Goal: Task Accomplishment & Management: Manage account settings

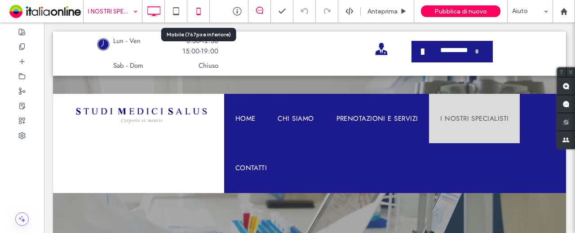
click at [201, 10] on icon at bounding box center [199, 11] width 18 height 18
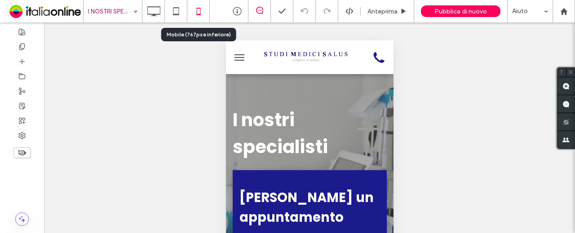
click at [199, 9] on use at bounding box center [198, 11] width 4 height 7
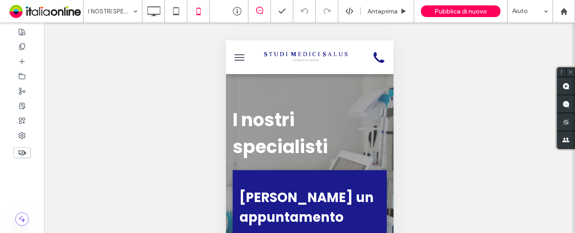
click at [167, 130] on div "Mostrare? Sì Mostrare? Sì" at bounding box center [309, 138] width 531 height 233
click at [197, 10] on icon at bounding box center [199, 11] width 18 height 18
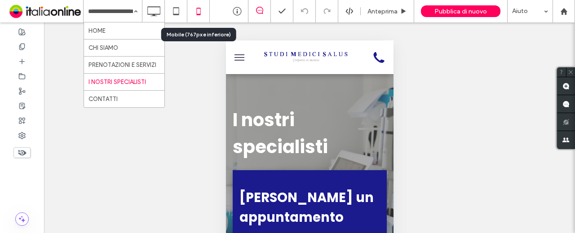
click at [198, 8] on use at bounding box center [198, 11] width 4 height 7
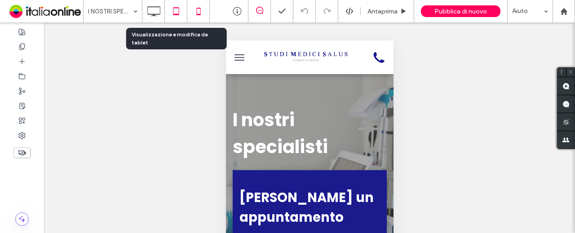
click at [178, 14] on use at bounding box center [176, 11] width 6 height 8
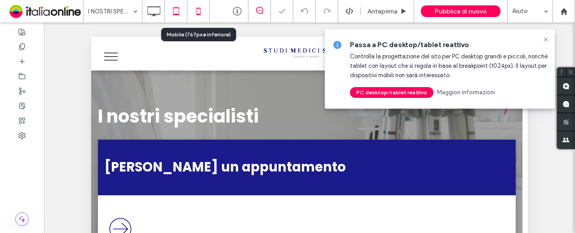
click at [200, 13] on use at bounding box center [198, 11] width 4 height 7
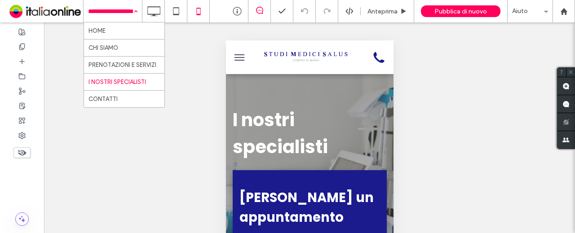
click at [155, 166] on div "Mostrare? Sì Mostrare? Sì Mostrare? Sì Mostrare? Sì Mostrare? Sì" at bounding box center [309, 138] width 531 height 233
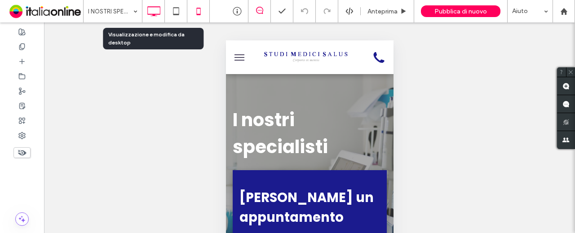
click at [154, 15] on use at bounding box center [153, 11] width 13 height 10
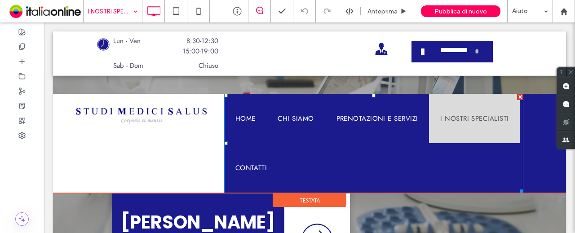
scroll to position [135, 0]
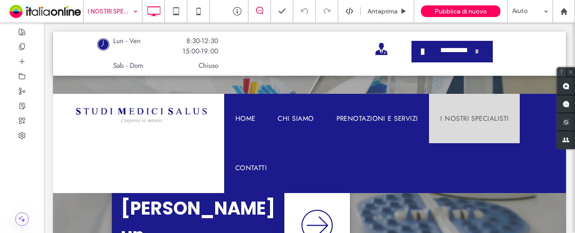
drag, startPoint x: 574, startPoint y: 70, endPoint x: 564, endPoint y: 71, distance: 9.9
click at [573, 70] on span at bounding box center [570, 71] width 9 height 9
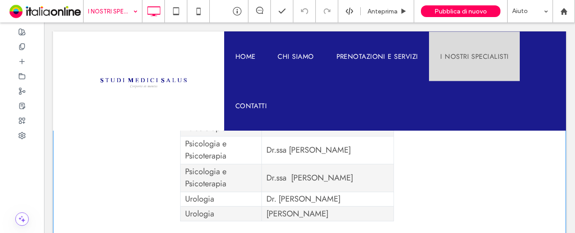
scroll to position [771, 0]
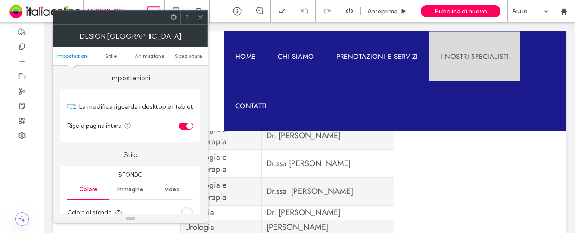
click at [380, 220] on td "[PERSON_NAME]" at bounding box center [327, 227] width 132 height 15
click at [344, 220] on td "[PERSON_NAME]" at bounding box center [327, 227] width 132 height 15
click at [203, 20] on icon at bounding box center [200, 17] width 7 height 7
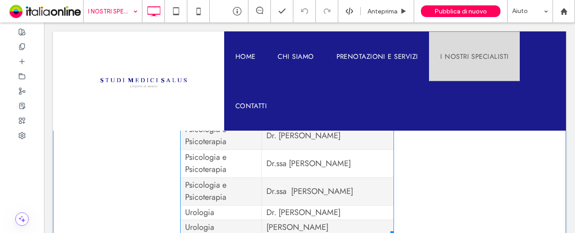
click at [354, 220] on td "[PERSON_NAME]" at bounding box center [327, 227] width 132 height 15
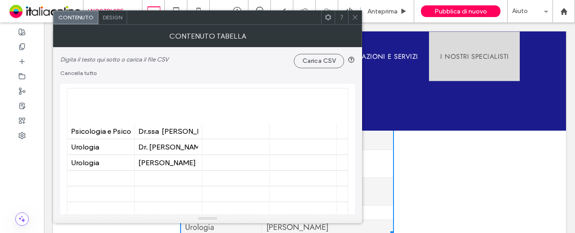
scroll to position [404, 0]
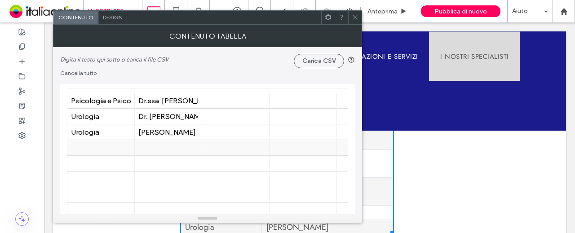
click at [93, 146] on div at bounding box center [101, 148] width 60 height 16
type input "**********"
click at [156, 147] on div at bounding box center [168, 148] width 60 height 16
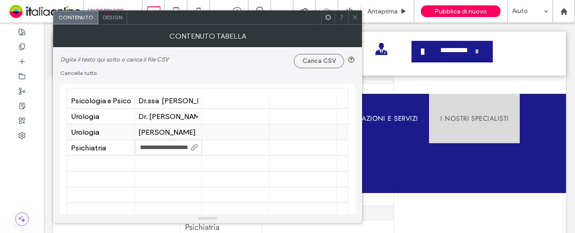
scroll to position [0, 20]
type input "**********"
drag, startPoint x: 100, startPoint y: 163, endPoint x: 95, endPoint y: 159, distance: 6.7
click at [100, 163] on div at bounding box center [101, 164] width 60 height 16
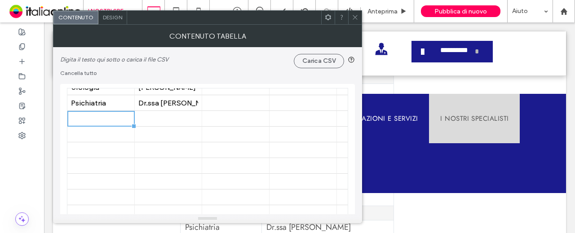
scroll to position [404, 0]
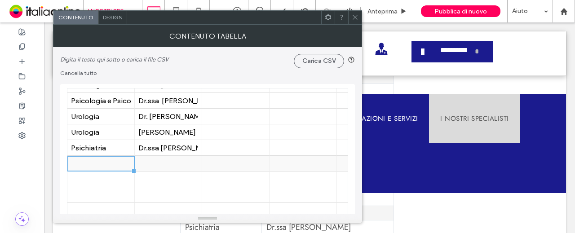
click at [101, 161] on div at bounding box center [101, 164] width 60 height 16
type input "**********"
click at [161, 160] on div at bounding box center [168, 164] width 60 height 16
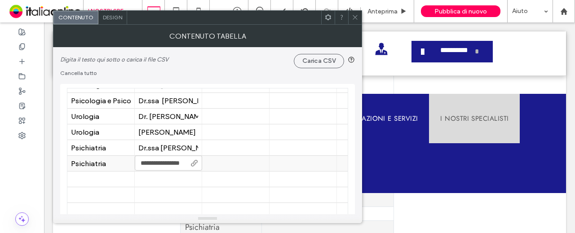
type input "**********"
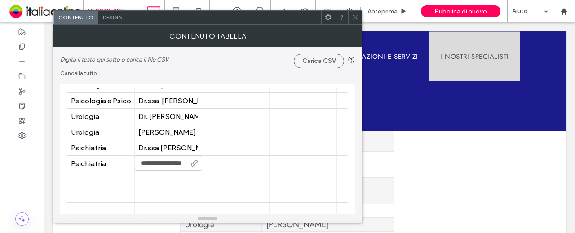
scroll to position [726, 0]
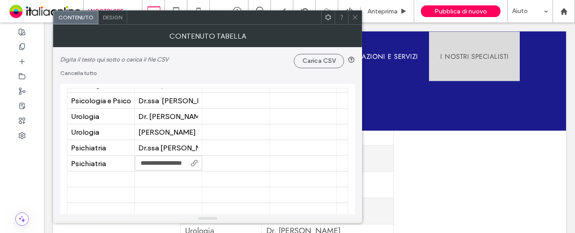
click at [359, 19] on div at bounding box center [354, 17] width 13 height 13
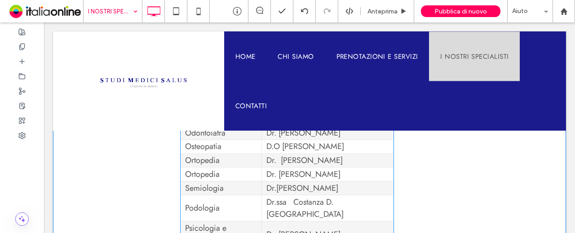
scroll to position [636, 0]
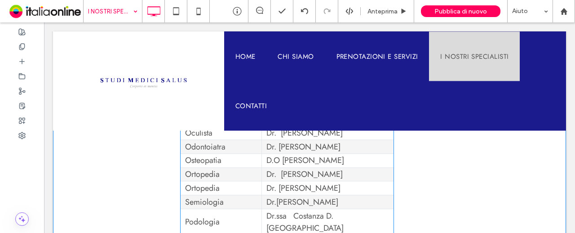
click at [216, 209] on td "Podologia" at bounding box center [221, 222] width 81 height 26
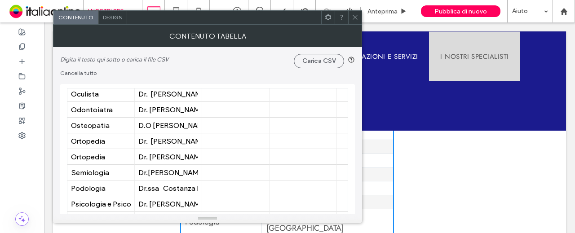
scroll to position [314, 0]
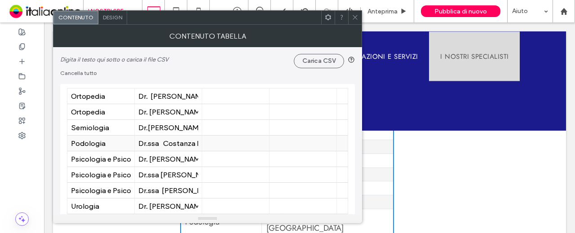
click at [150, 145] on div "Dr.ssa Costanza D. [GEOGRAPHIC_DATA]" at bounding box center [168, 143] width 60 height 9
click at [192, 144] on div "Dr.ssa Costanza D. [GEOGRAPHIC_DATA]" at bounding box center [168, 143] width 60 height 9
click at [199, 143] on div "Dr.ssa Costanza D. [GEOGRAPHIC_DATA]" at bounding box center [168, 144] width 67 height 16
click at [197, 143] on div "Dr.ssa Costanza D. [GEOGRAPHIC_DATA]" at bounding box center [168, 144] width 67 height 16
click at [172, 143] on div "Dr.ssa Costanza D. [GEOGRAPHIC_DATA]" at bounding box center [168, 143] width 60 height 9
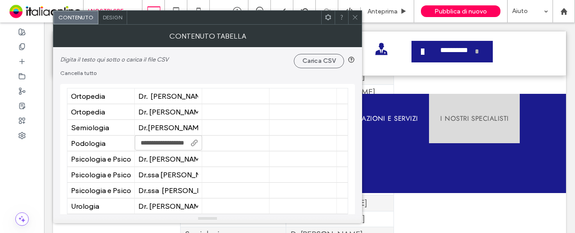
scroll to position [0, 9]
type input "**********"
click at [246, 174] on div at bounding box center [236, 175] width 60 height 16
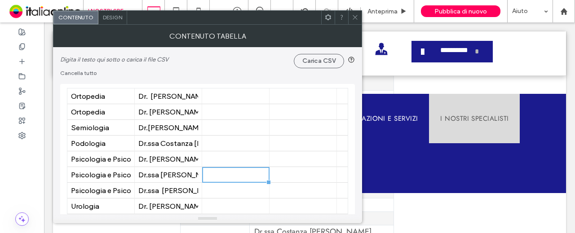
click at [358, 22] on span at bounding box center [355, 17] width 7 height 13
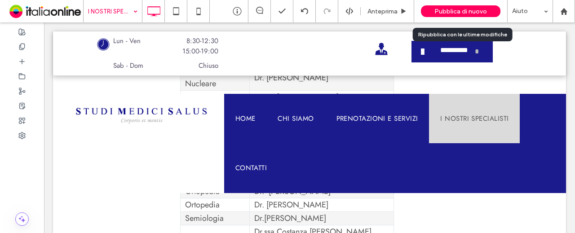
click at [456, 8] on span "Pubblica di nuovo" at bounding box center [460, 12] width 53 height 8
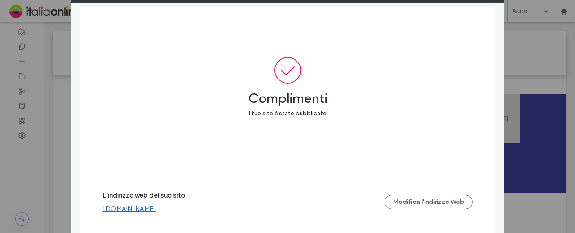
click at [49, 138] on div "Pubblica il tuo sito Complimenti Il tuo sito è stato pubblicato! L'indirizzo we…" at bounding box center [287, 116] width 575 height 233
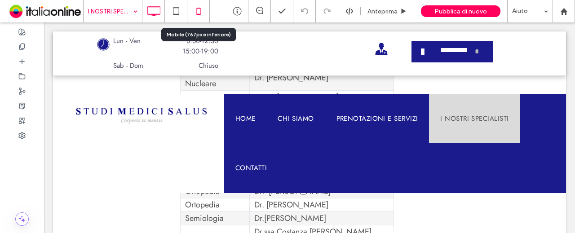
click at [200, 10] on icon at bounding box center [199, 11] width 18 height 18
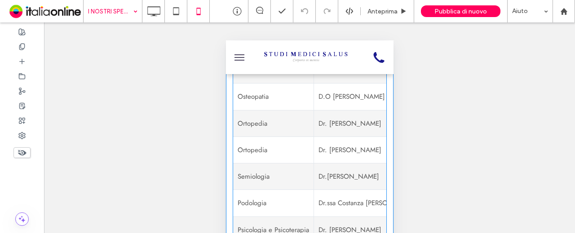
scroll to position [808, 0]
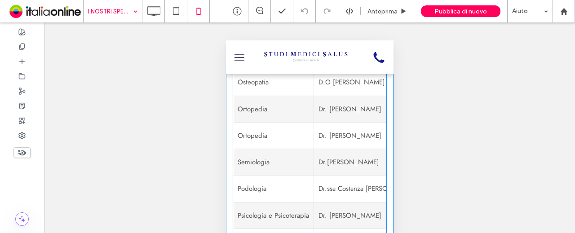
click at [345, 180] on td "Dr.ssa Costanza [PERSON_NAME][GEOGRAPHIC_DATA]" at bounding box center [401, 189] width 175 height 27
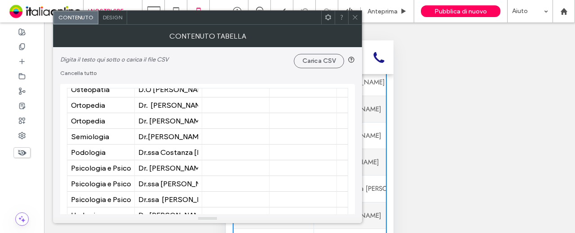
scroll to position [314, 0]
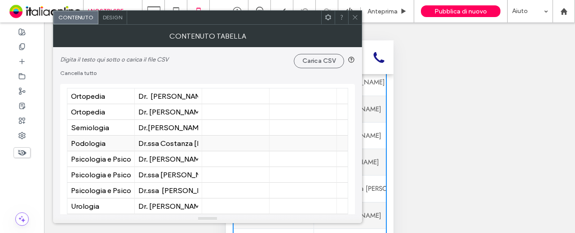
click at [164, 146] on div "Dr.ssa Costanza [PERSON_NAME][GEOGRAPHIC_DATA]" at bounding box center [168, 143] width 60 height 9
click at [192, 143] on div "Dr.ssa Costanza [PERSON_NAME][GEOGRAPHIC_DATA]" at bounding box center [168, 143] width 60 height 9
click at [358, 18] on icon at bounding box center [355, 17] width 7 height 7
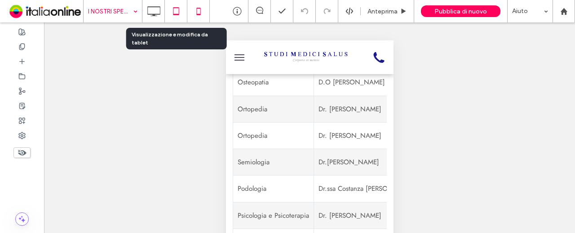
click at [173, 13] on icon at bounding box center [176, 11] width 18 height 18
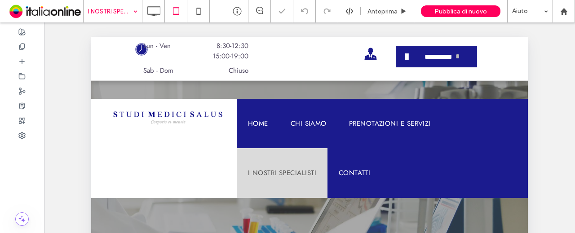
scroll to position [0, 0]
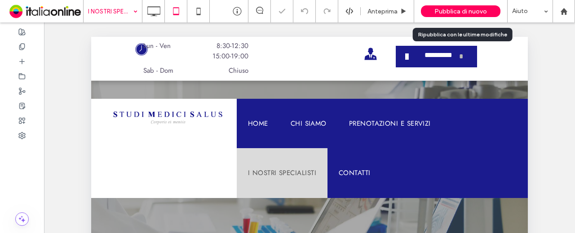
click at [480, 6] on div "Pubblica di nuovo" at bounding box center [461, 11] width 80 height 12
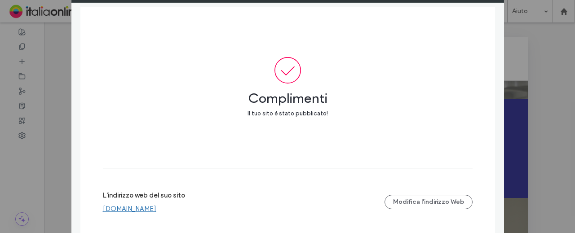
click at [537, 119] on div "Pubblica il tuo sito Complimenti Il tuo sito è stato pubblicato! L'indirizzo we…" at bounding box center [287, 116] width 575 height 233
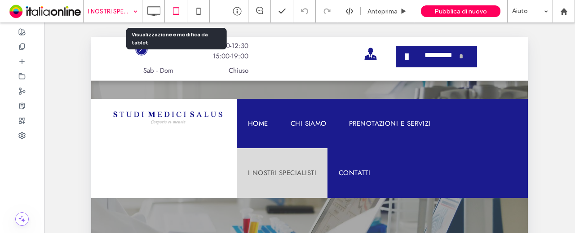
click at [174, 11] on icon at bounding box center [176, 11] width 18 height 18
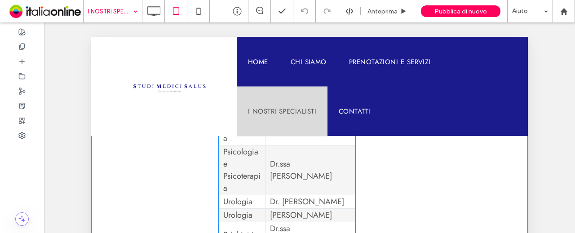
scroll to position [808, 0]
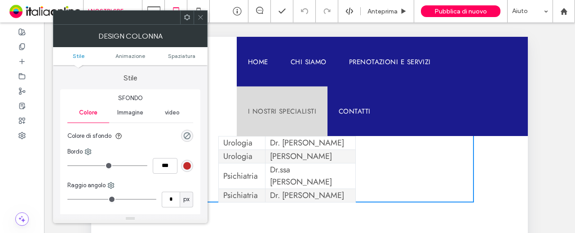
click at [199, 16] on icon at bounding box center [200, 17] width 7 height 7
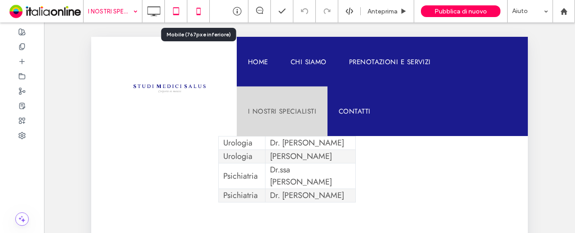
click at [199, 10] on icon at bounding box center [199, 11] width 18 height 18
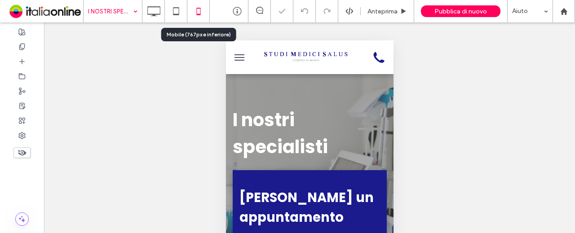
scroll to position [0, 0]
click at [240, 54] on span "menu" at bounding box center [239, 54] width 10 height 1
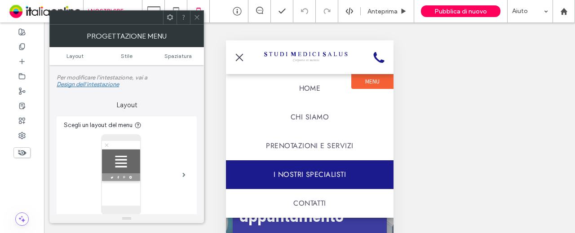
click at [196, 17] on icon at bounding box center [197, 17] width 7 height 7
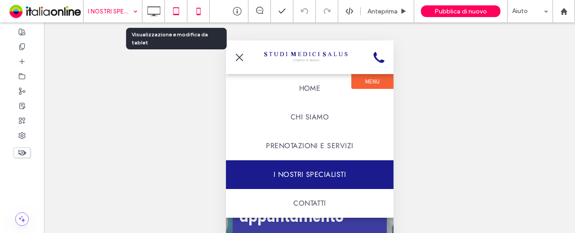
click at [172, 8] on icon at bounding box center [176, 11] width 18 height 18
